Goal: Task Accomplishment & Management: Use online tool/utility

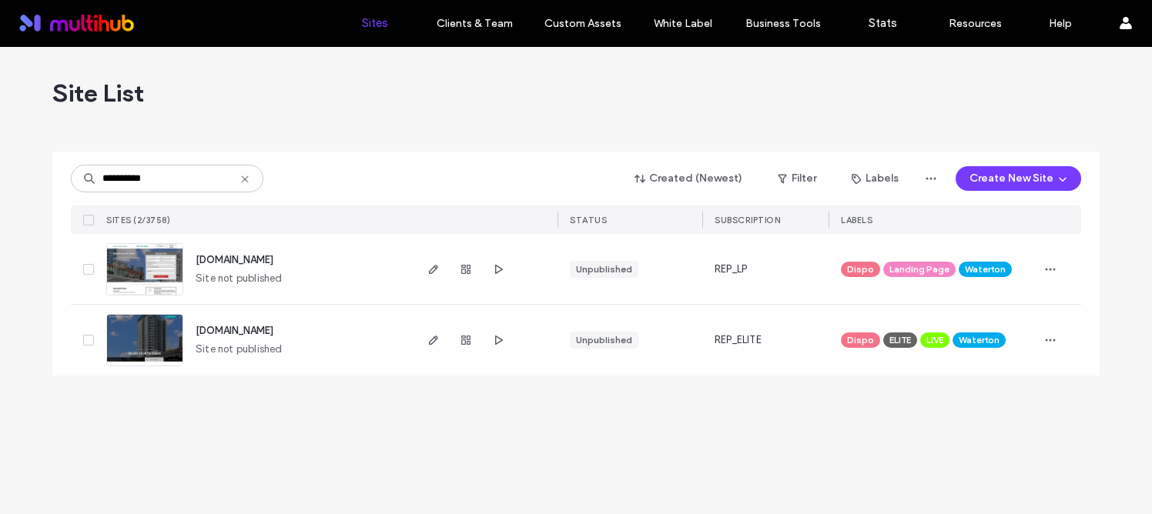
type input "**********"
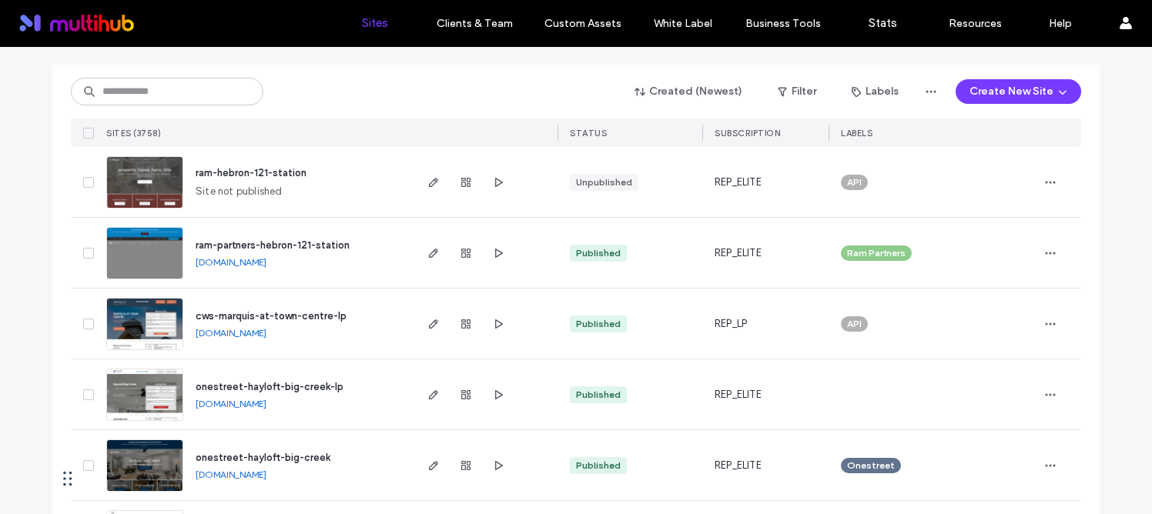
scroll to position [90, 0]
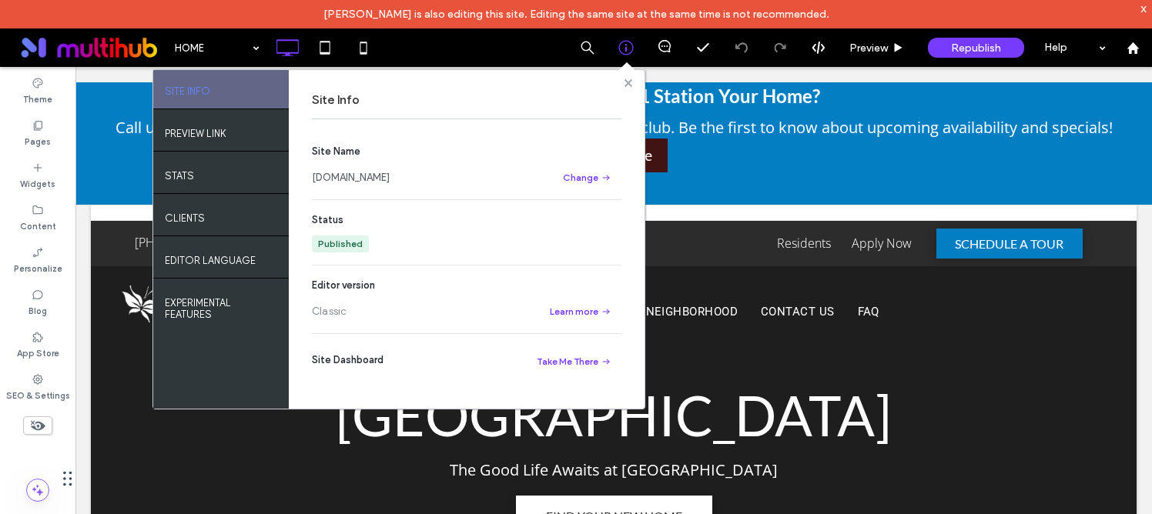
click at [627, 79] on icon at bounding box center [628, 83] width 8 height 8
